Goal: Task Accomplishment & Management: Manage account settings

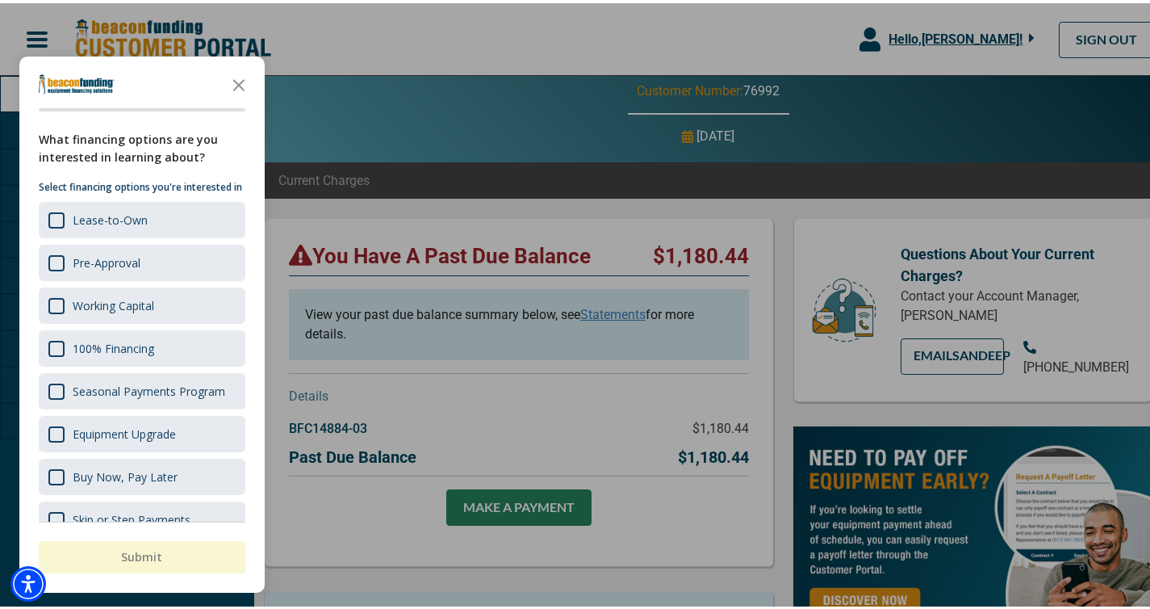
scroll to position [40, 0]
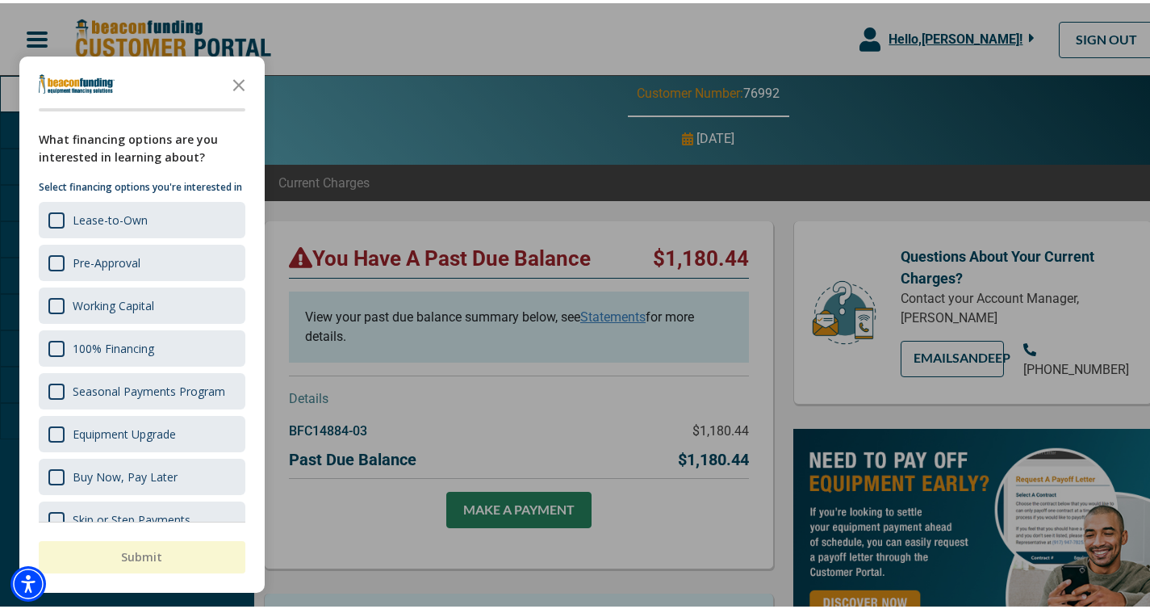
click at [410, 113] on div at bounding box center [581, 304] width 1162 height 609
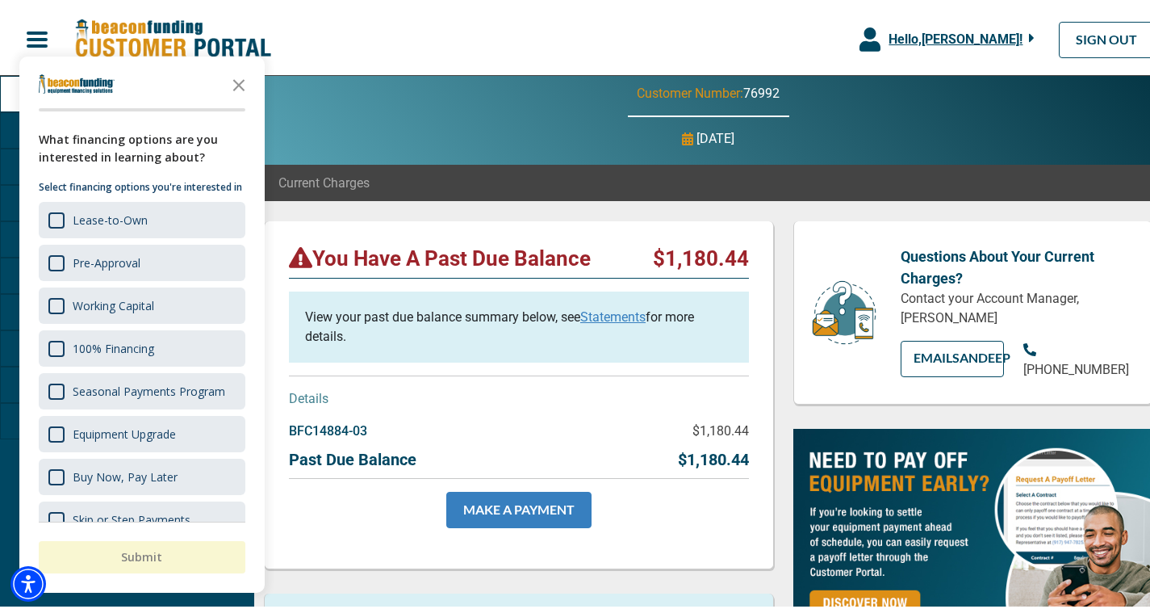
click at [495, 501] on link "MAKE A PAYMENT" at bounding box center [518, 506] width 145 height 36
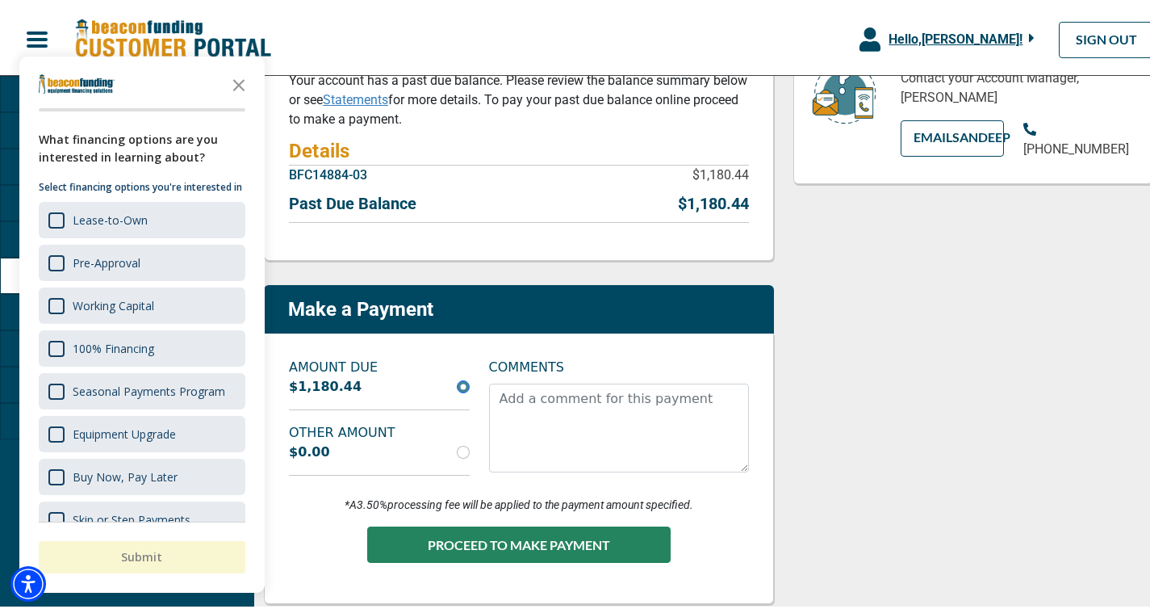
scroll to position [245, 0]
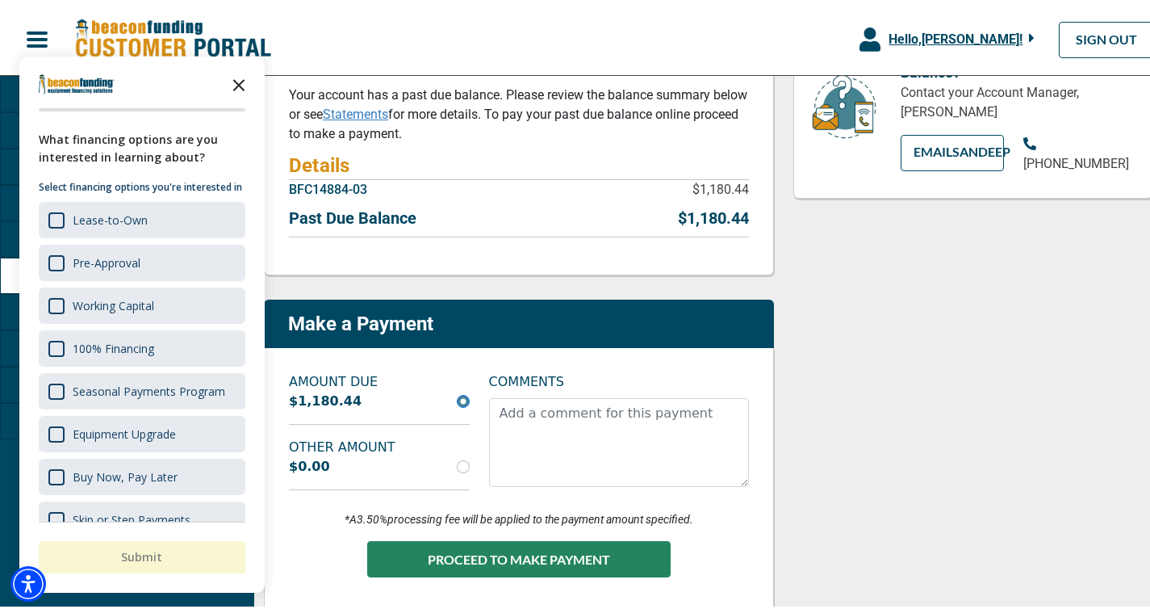
click at [239, 86] on icon "Close the survey" at bounding box center [239, 81] width 32 height 32
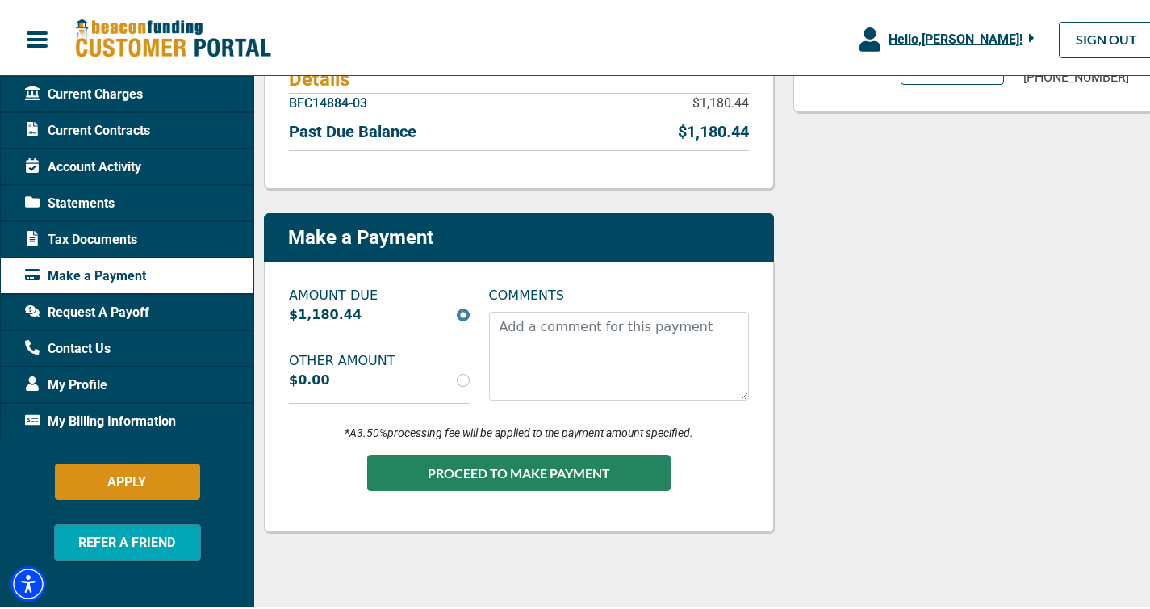
scroll to position [334, 0]
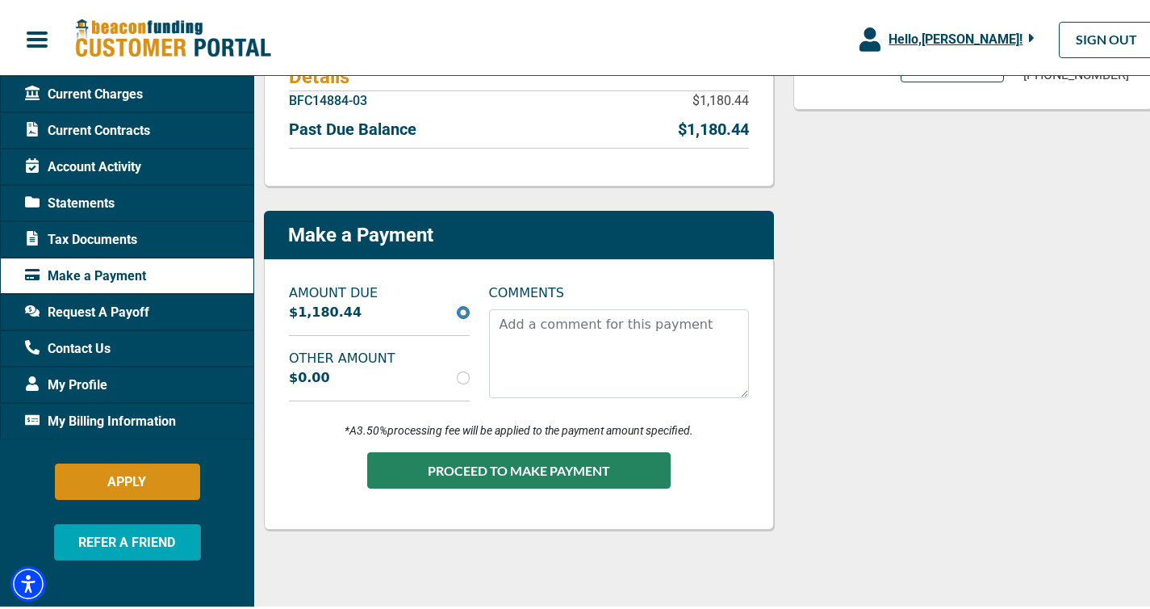
click at [85, 204] on span "Statements" at bounding box center [70, 200] width 90 height 19
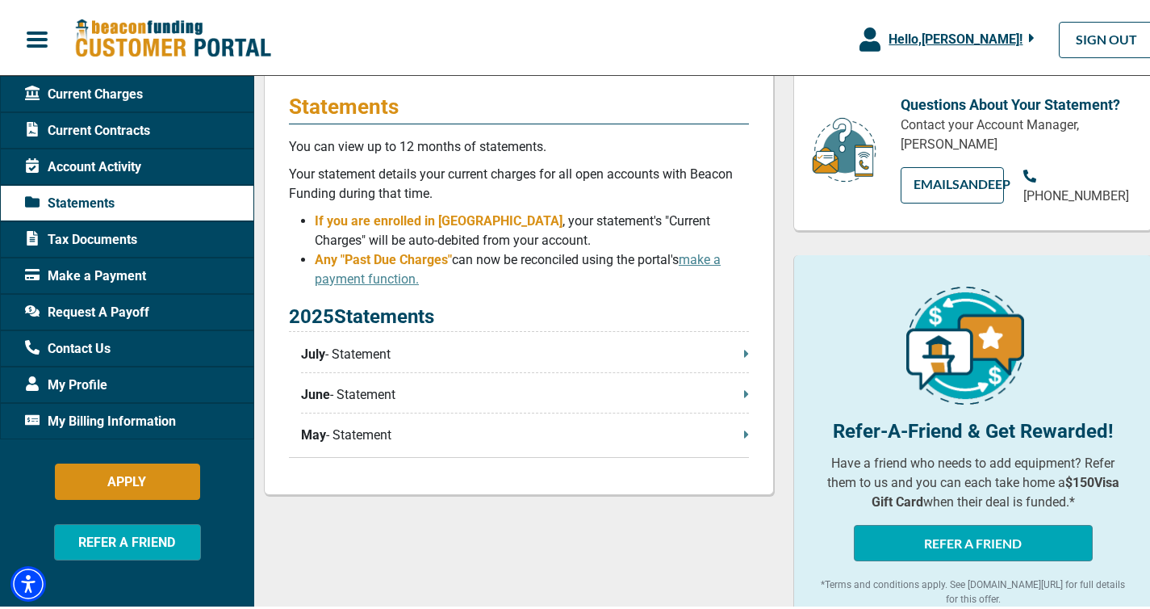
scroll to position [204, 0]
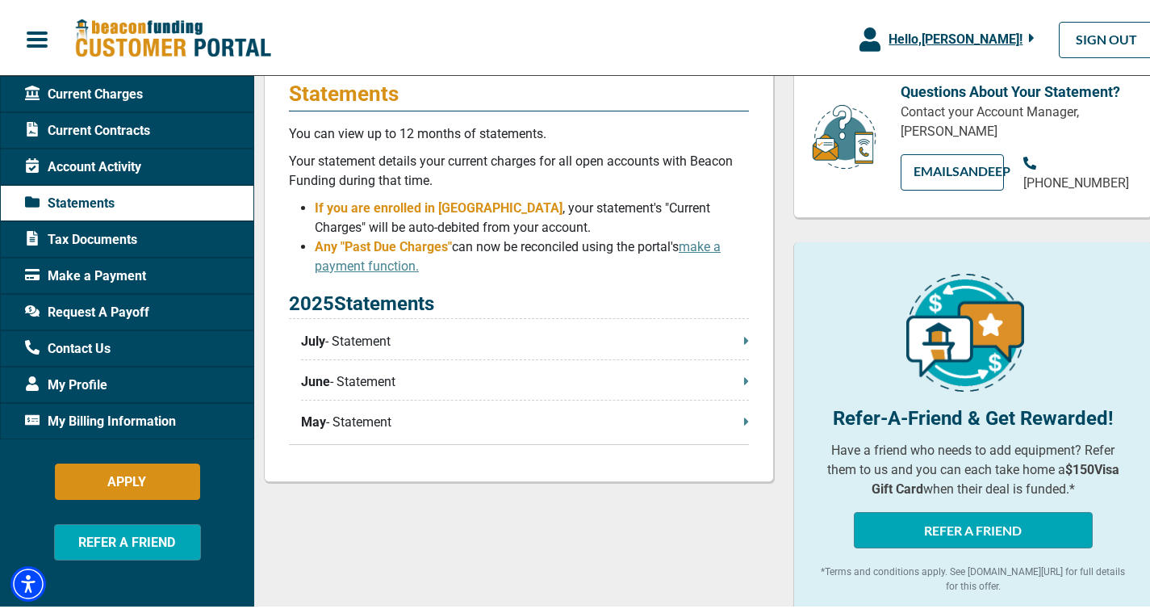
click at [357, 342] on p "July - Statement" at bounding box center [525, 338] width 448 height 19
click at [744, 340] on icon at bounding box center [746, 337] width 5 height 13
click at [744, 341] on icon at bounding box center [746, 337] width 5 height 13
